Goal: Task Accomplishment & Management: Use online tool/utility

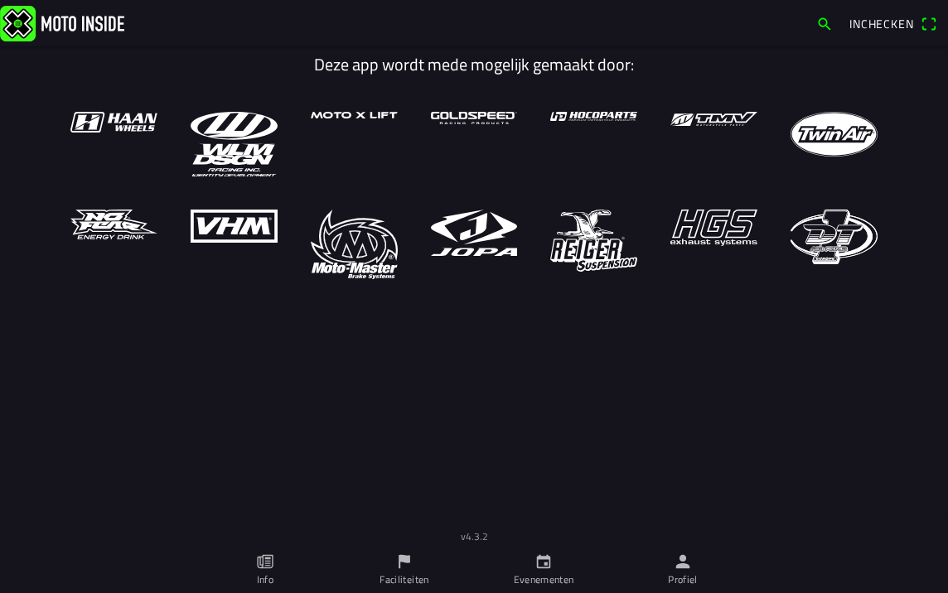
click at [531, 566] on link "Evenementen" at bounding box center [543, 570] width 139 height 46
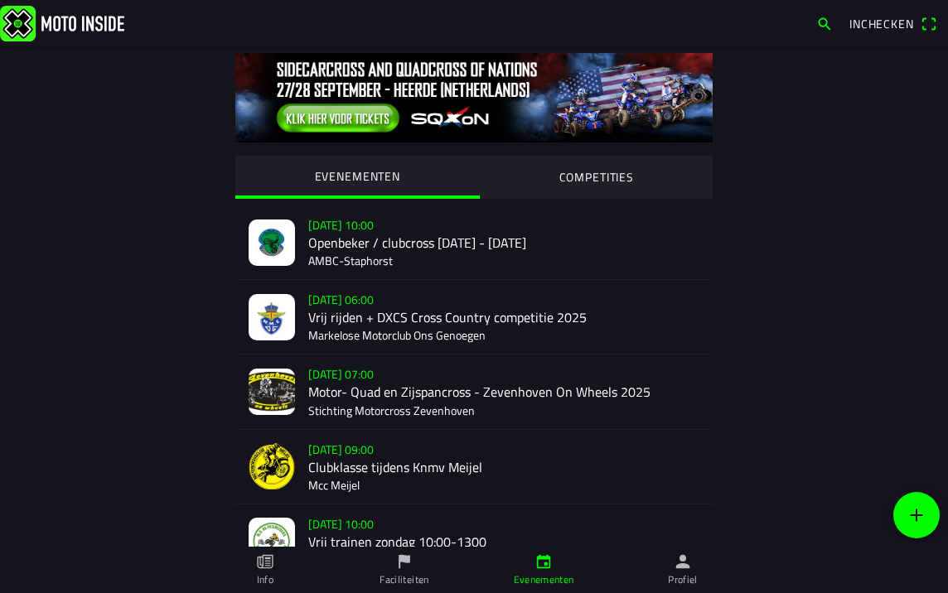
scroll to position [248, 0]
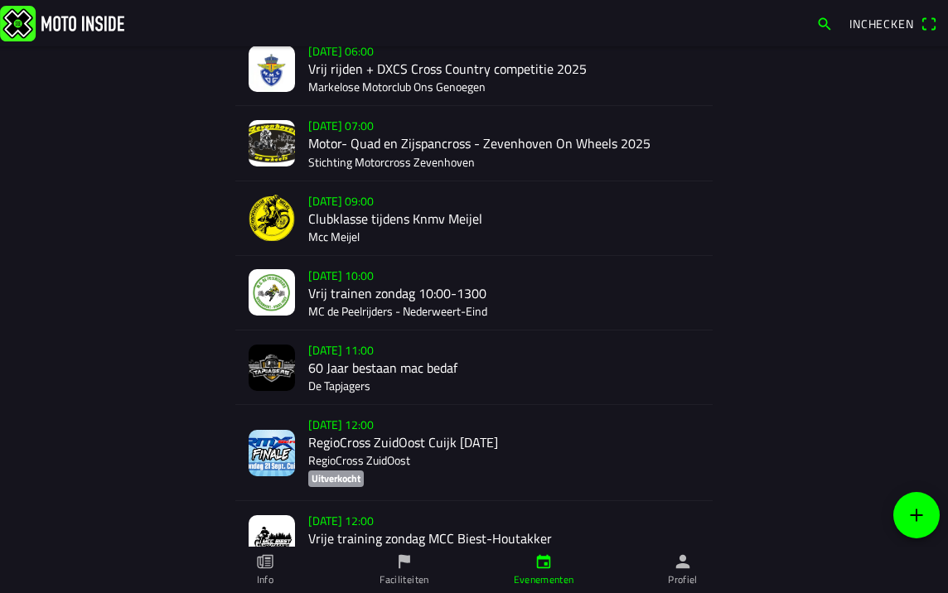
click at [273, 560] on icon "paper" at bounding box center [265, 561] width 18 height 18
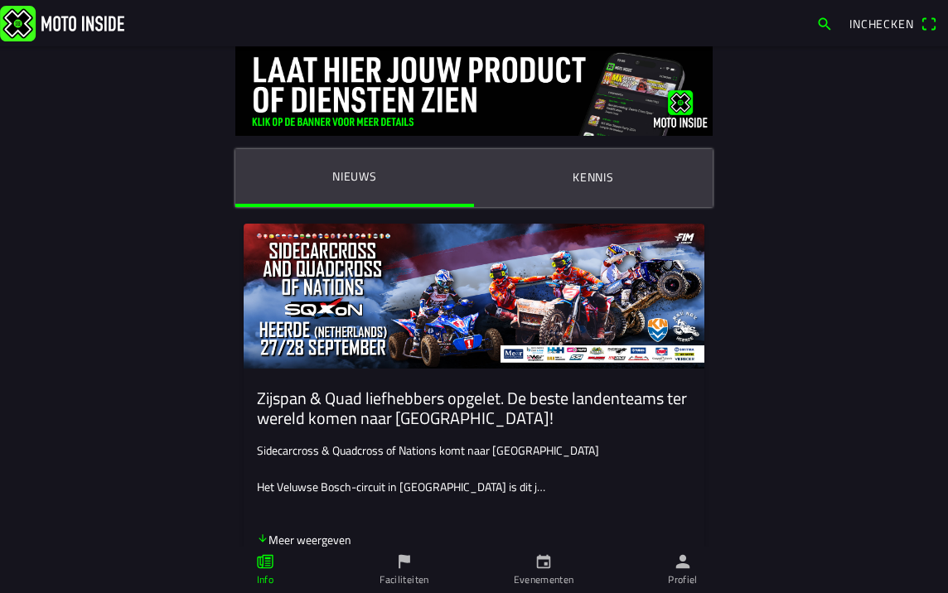
click at [398, 563] on div "Nieuws [PERSON_NAME] & Quad liefhebbers opgelet. De beste landenteams ter werel…" at bounding box center [474, 296] width 948 height 593
click at [398, 558] on icon "flag" at bounding box center [404, 561] width 18 height 18
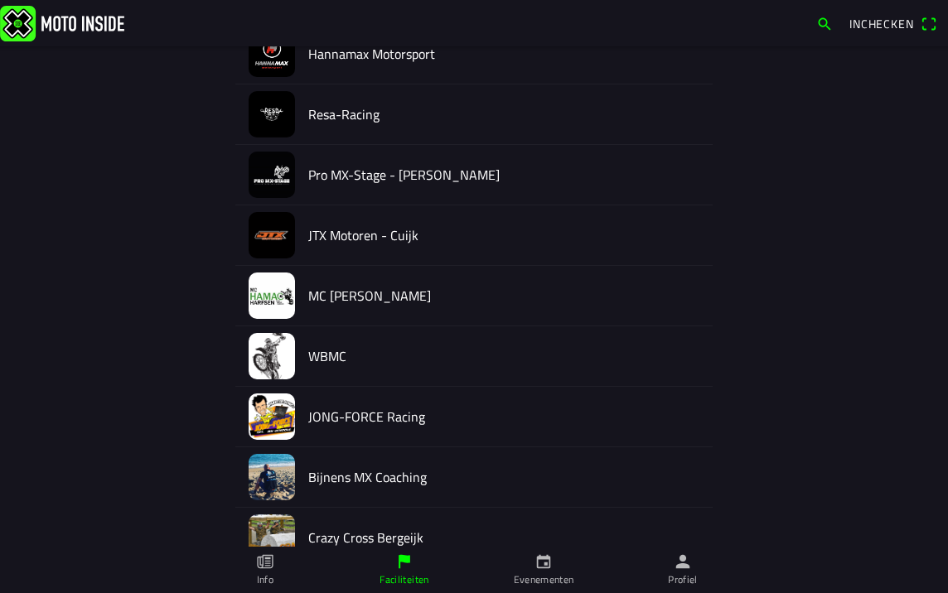
scroll to position [828, 0]
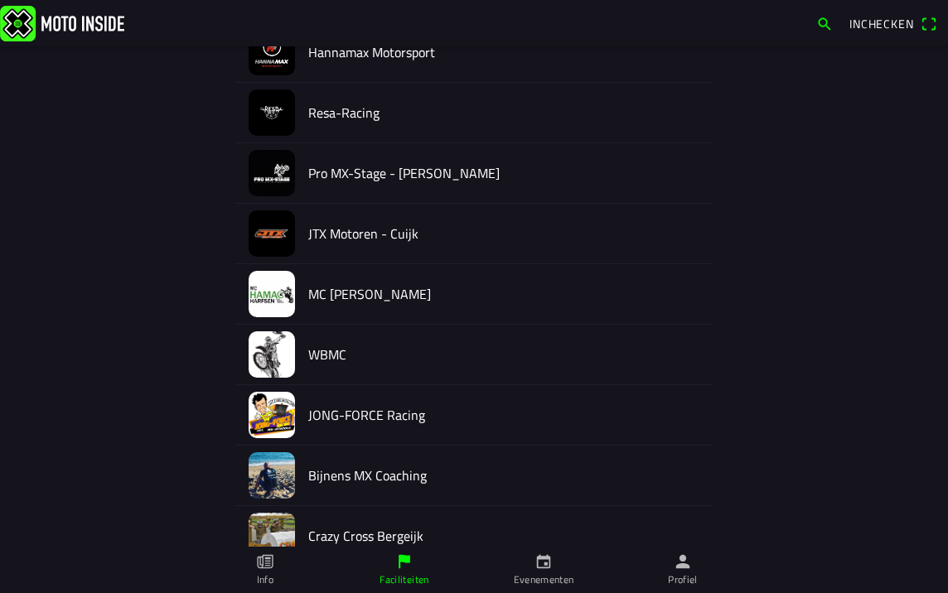
click at [690, 566] on icon "person" at bounding box center [682, 561] width 18 height 18
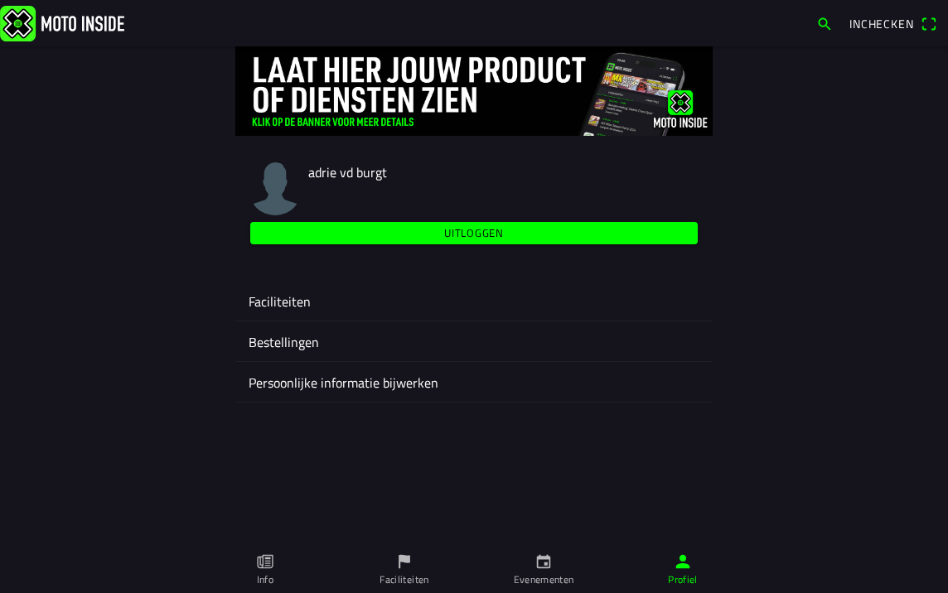
click at [284, 297] on ion-label "Faciliteiten" at bounding box center [473, 302] width 451 height 20
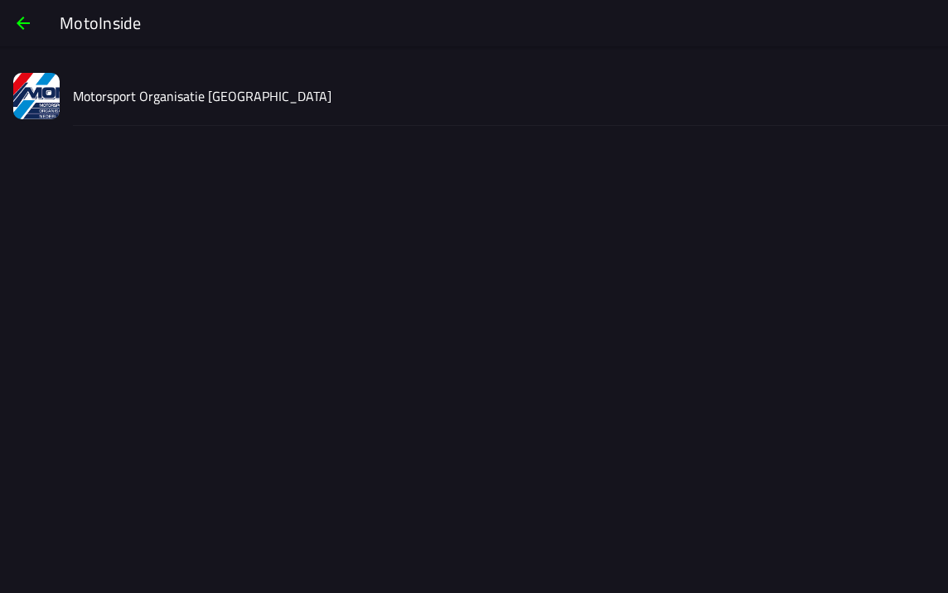
click at [0, 0] on slot "Motorsport Organisatie [GEOGRAPHIC_DATA]" at bounding box center [0, 0] width 0 height 0
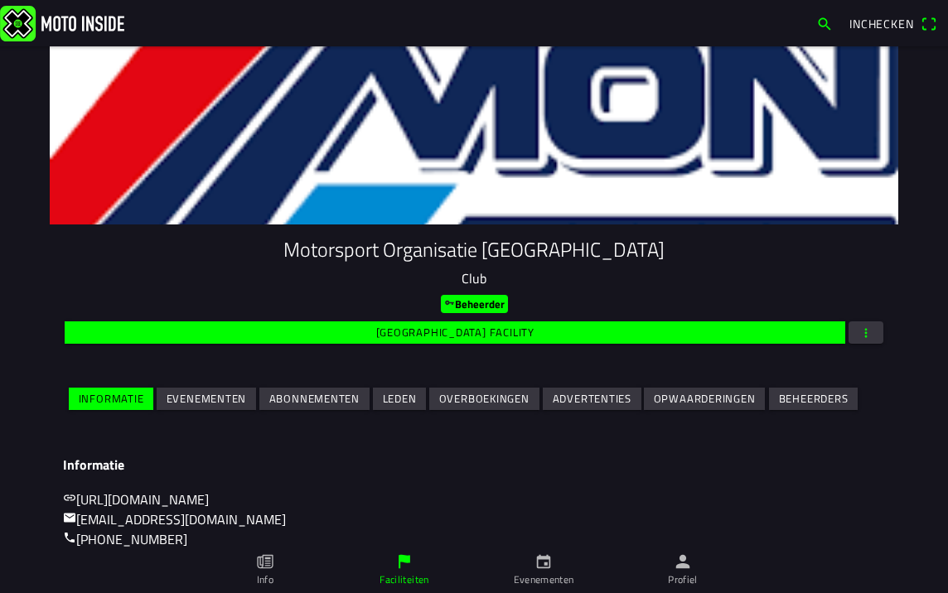
click at [858, 328] on span "button" at bounding box center [865, 332] width 15 height 22
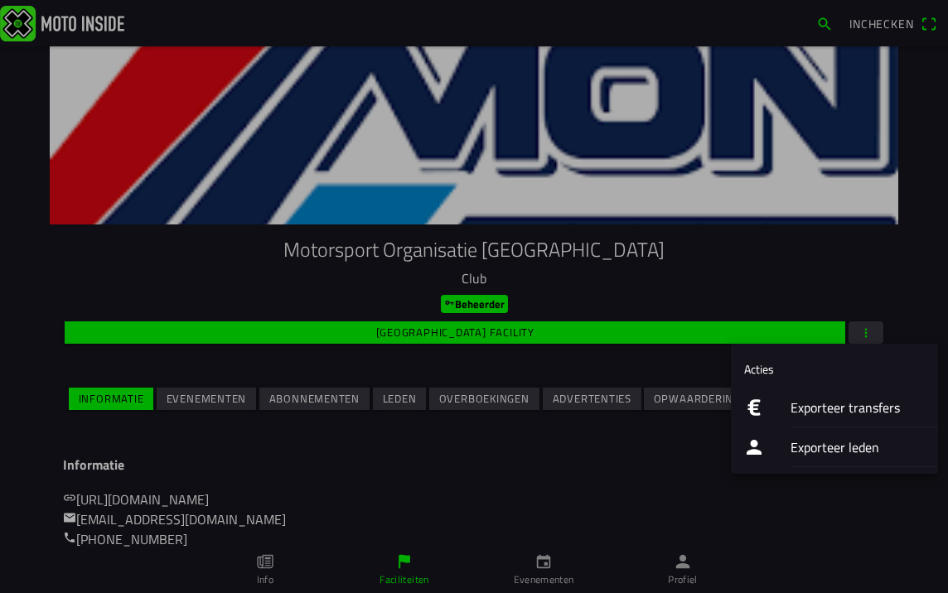
click at [798, 411] on ion-label "Exporteer transfers" at bounding box center [857, 408] width 134 height 20
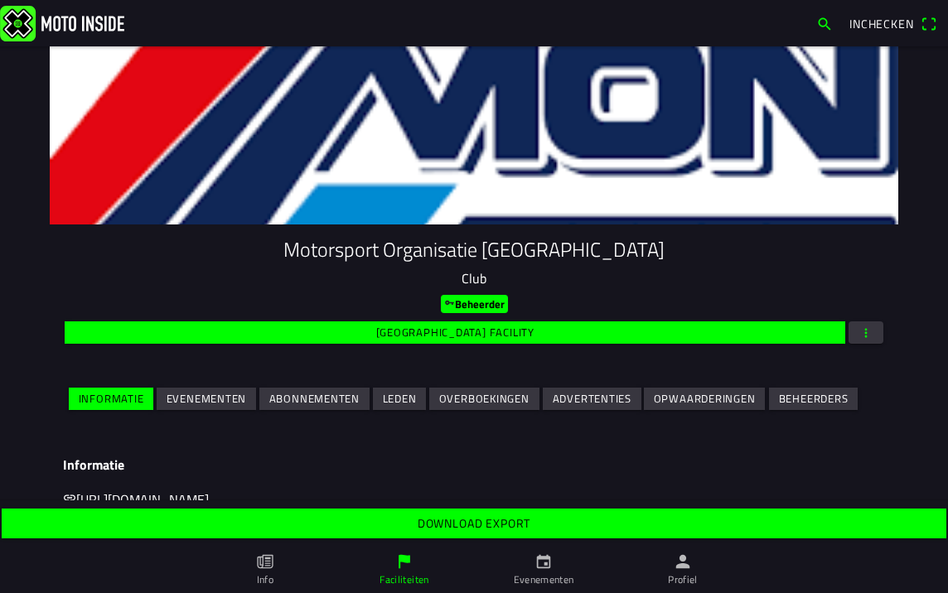
click at [0, 0] on slot "Download export" at bounding box center [0, 0] width 0 height 0
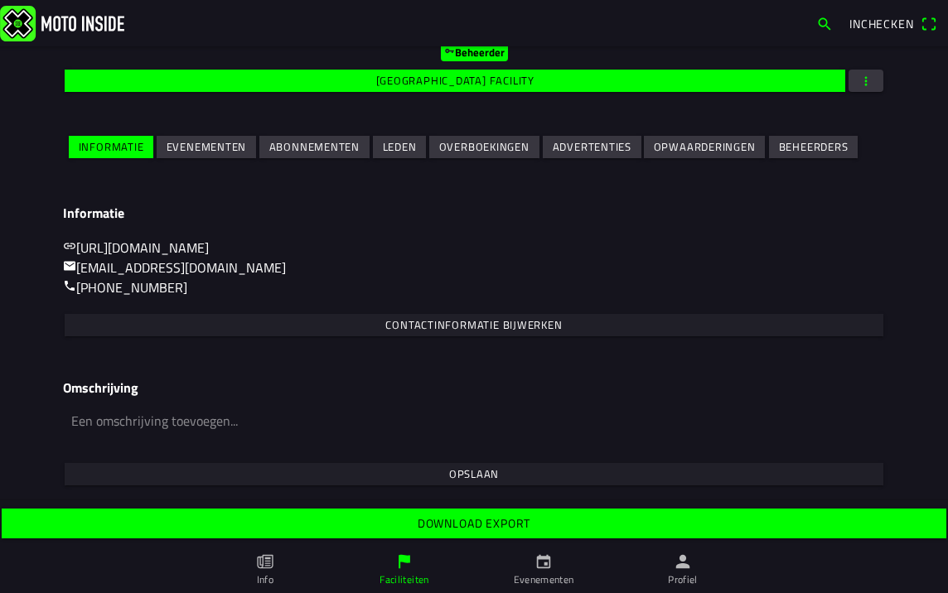
scroll to position [253, 0]
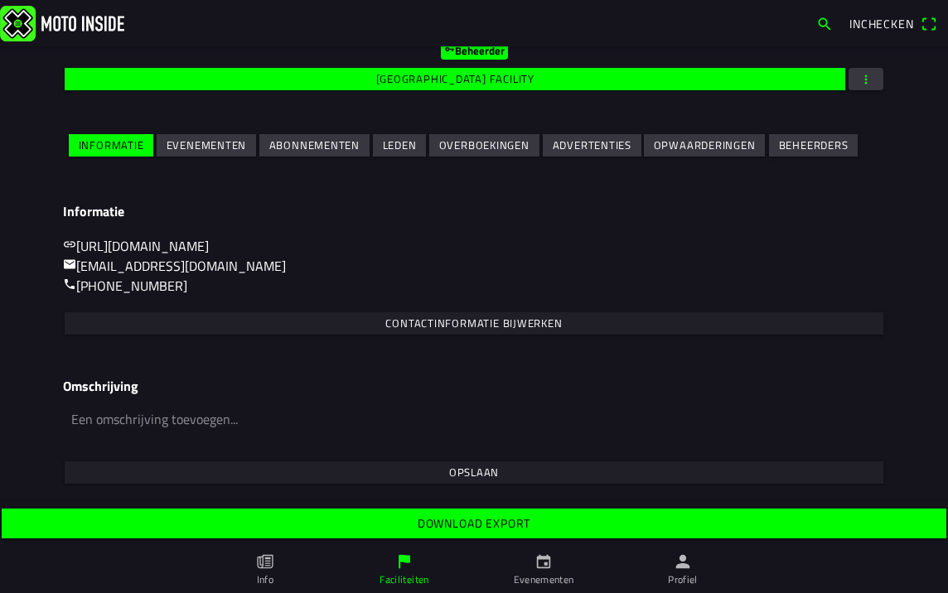
click at [0, 0] on slot "Evenementen" at bounding box center [0, 0] width 0 height 0
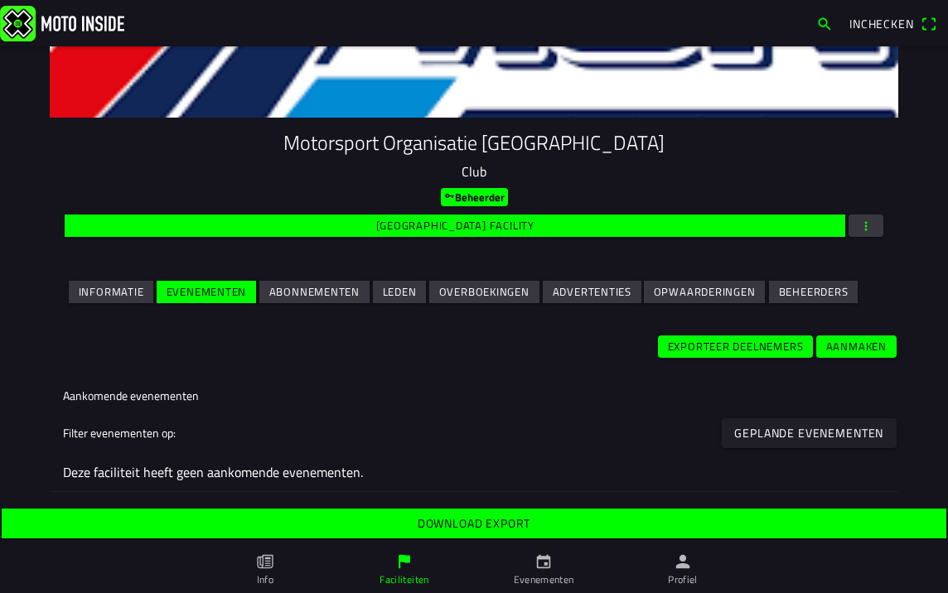
scroll to position [234, 0]
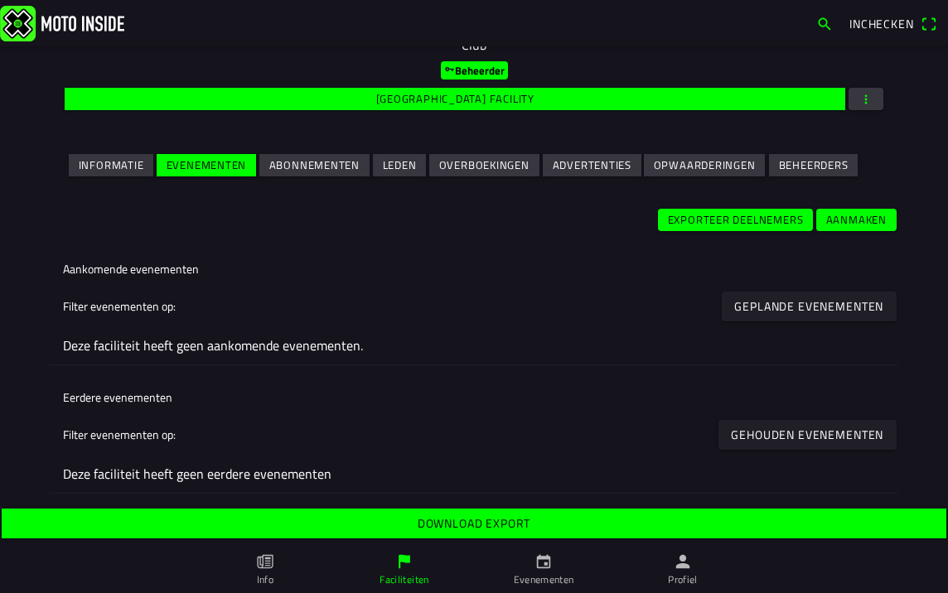
click at [0, 0] on slot "Leden" at bounding box center [0, 0] width 0 height 0
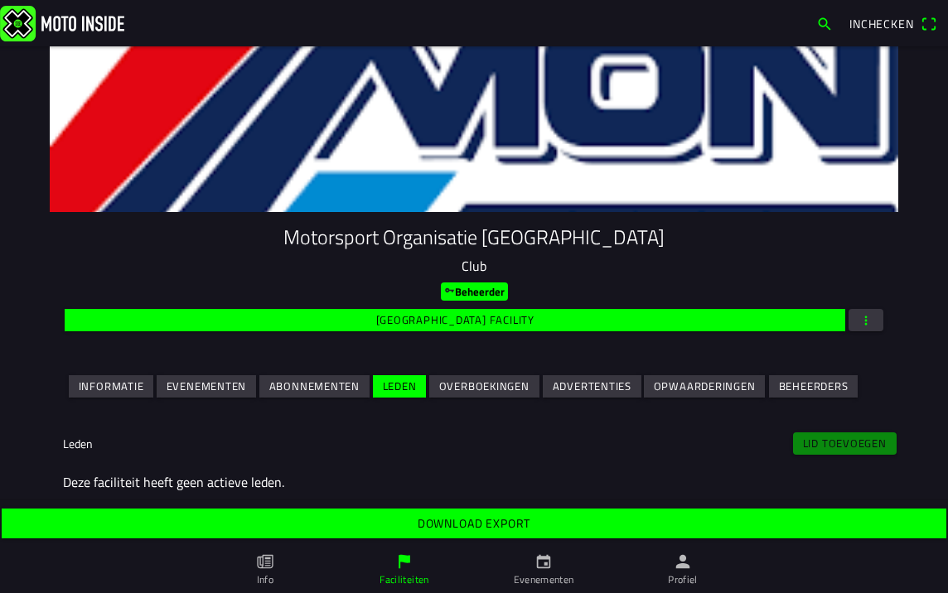
scroll to position [21, 0]
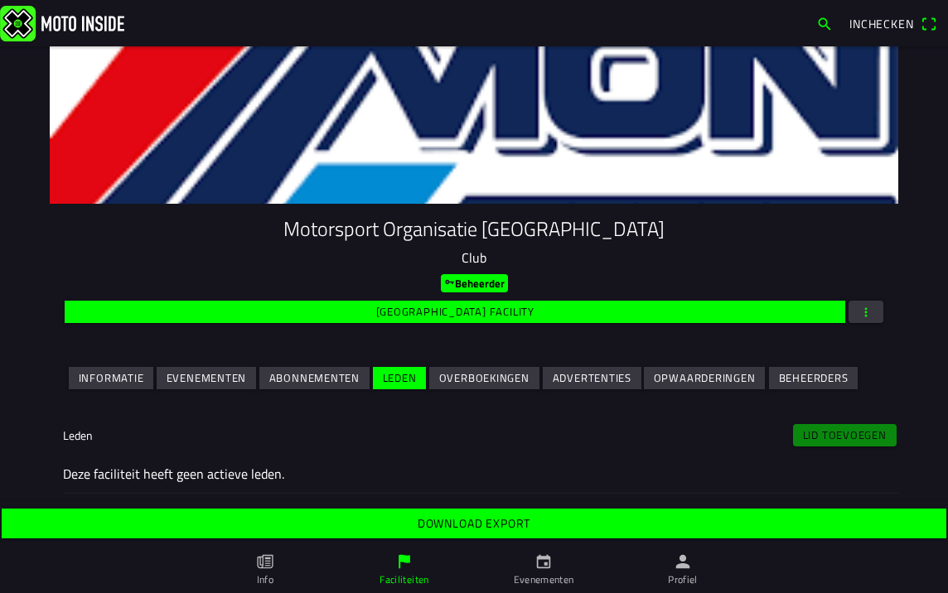
click at [808, 386] on span "Beheerders" at bounding box center [813, 378] width 70 height 22
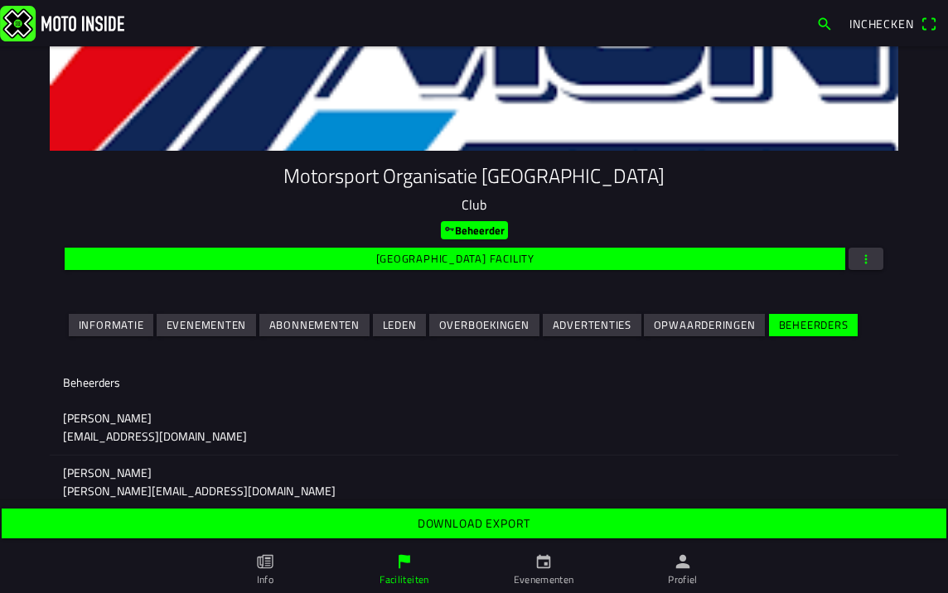
scroll to position [0, 0]
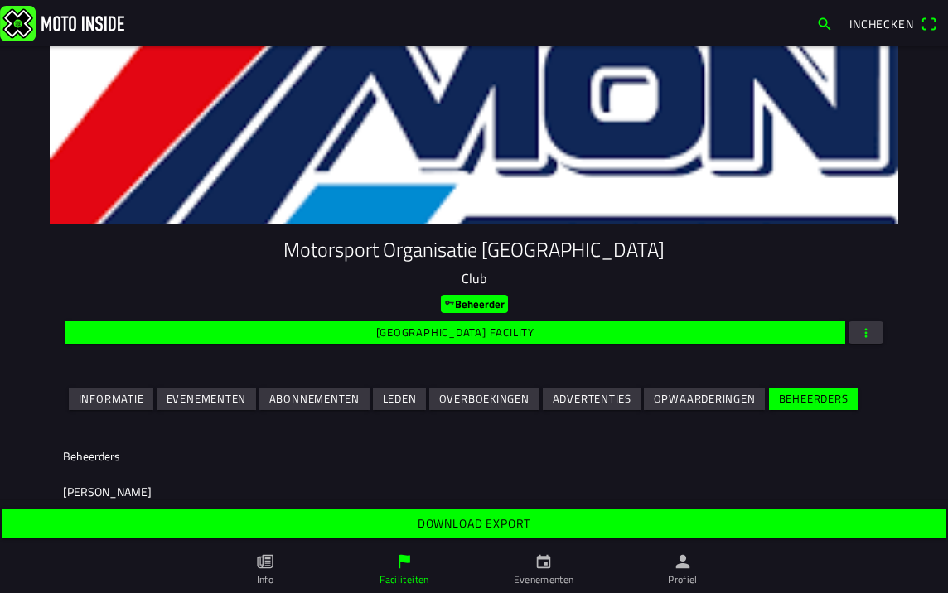
click at [863, 339] on span "button" at bounding box center [865, 332] width 15 height 22
click at [702, 269] on ion-backdrop at bounding box center [474, 296] width 948 height 593
